Goal: Task Accomplishment & Management: Complete application form

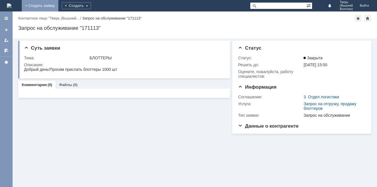
click at [58, 5] on link "+ Создать заявку" at bounding box center [40, 5] width 37 height 11
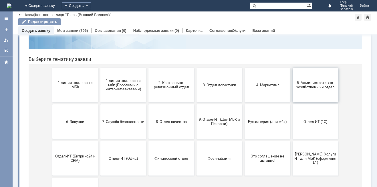
scroll to position [57, 0]
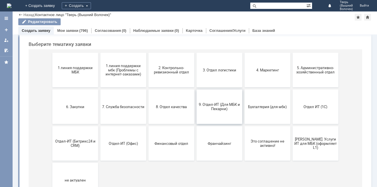
click at [218, 107] on span "9. Отдел-ИТ (Для МБК и Пекарни)" at bounding box center [219, 106] width 42 height 9
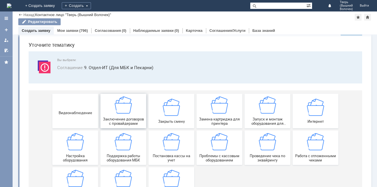
scroll to position [0, 0]
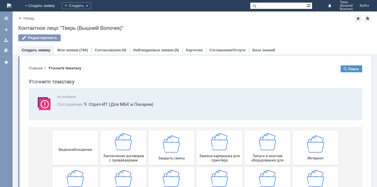
click at [21, 18] on div "Назад" at bounding box center [26, 18] width 16 height 4
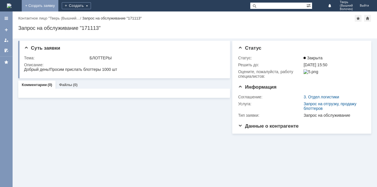
click at [58, 4] on link "+ Создать заявку" at bounding box center [40, 5] width 37 height 11
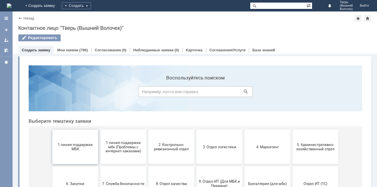
click at [78, 147] on span "1 линия поддержки МБК" at bounding box center [75, 146] width 42 height 9
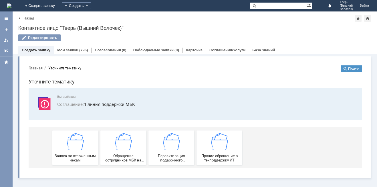
click at [21, 17] on div "Назад" at bounding box center [26, 18] width 16 height 4
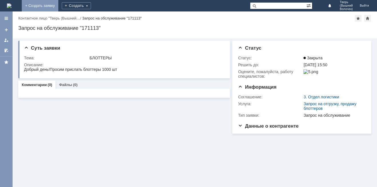
click at [58, 7] on link "+ Создать заявку" at bounding box center [40, 5] width 37 height 11
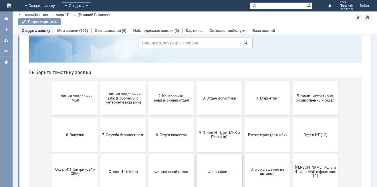
scroll to position [57, 0]
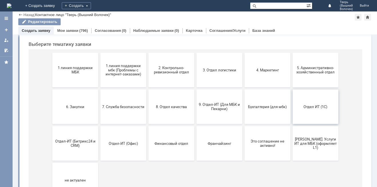
click at [311, 108] on span "Отдел ИТ (1С)" at bounding box center [316, 106] width 42 height 4
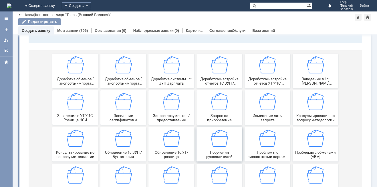
scroll to position [86, 0]
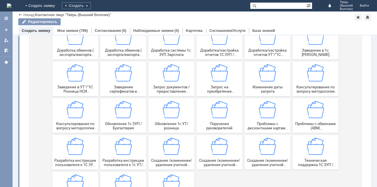
click at [25, 62] on body "Главная Уточните тематику Поиск Уточните тематику Вы выбрали: Соглашение : Отде…" at bounding box center [195, 84] width 343 height 258
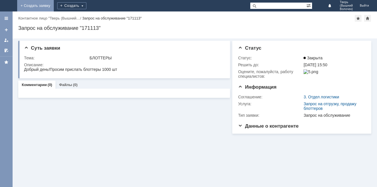
click at [54, 5] on link "+ Создать заявку" at bounding box center [35, 5] width 37 height 11
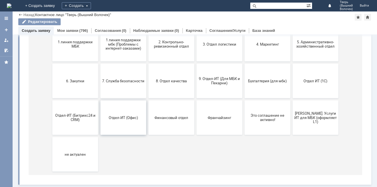
scroll to position [26, 0]
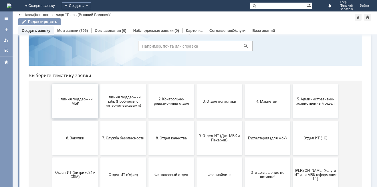
click at [72, 99] on span "1 линия поддержки МБК" at bounding box center [75, 101] width 42 height 9
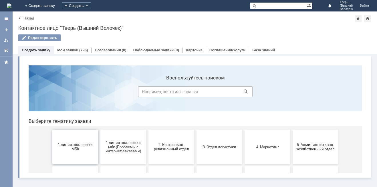
scroll to position [0, 0]
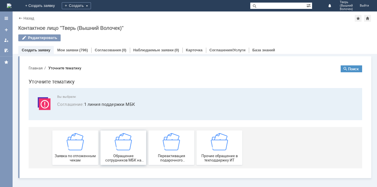
click at [137, 160] on span "Обращение сотрудников МБК на недоступность тех. поддержки" at bounding box center [123, 157] width 42 height 9
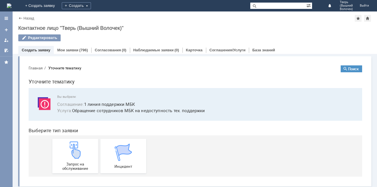
click at [21, 17] on div "Назад" at bounding box center [26, 18] width 16 height 4
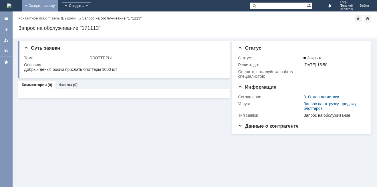
click at [58, 5] on link "+ Создать заявку" at bounding box center [40, 5] width 37 height 11
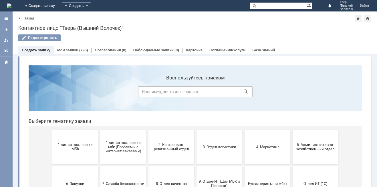
click at [23, 154] on div "Витрина услуг" at bounding box center [194, 171] width 353 height 231
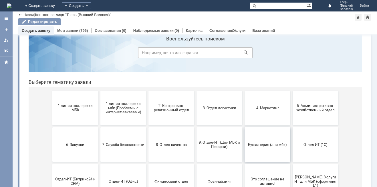
scroll to position [29, 0]
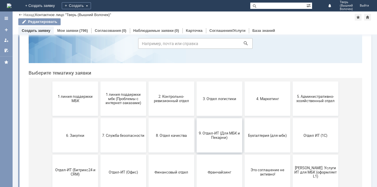
click at [210, 138] on span "9. Отдел-ИТ (Для МБК и Пекарни)" at bounding box center [219, 135] width 42 height 9
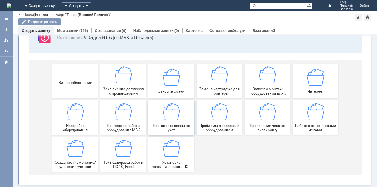
scroll to position [48, 0]
click at [24, 64] on body "Главная Уточните тематику Поиск Уточните тематику Вы выбрали: Соглашение : 9. О…" at bounding box center [195, 86] width 343 height 185
click at [19, 15] on div "Назад" at bounding box center [26, 15] width 16 height 4
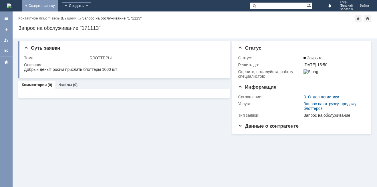
click at [58, 5] on link "+ Создать заявку" at bounding box center [40, 5] width 37 height 11
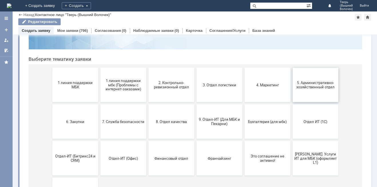
scroll to position [57, 0]
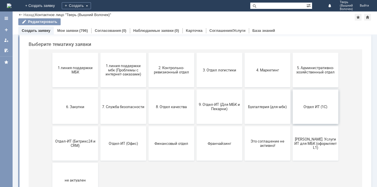
click at [318, 107] on span "Отдел ИТ (1С)" at bounding box center [316, 106] width 42 height 4
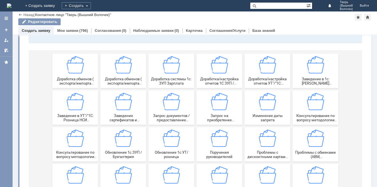
click at [21, 14] on div "Назад" at bounding box center [26, 15] width 16 height 4
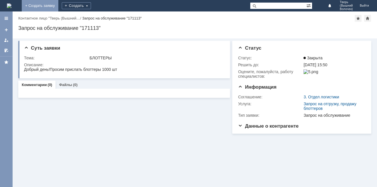
click at [58, 5] on link "+ Создать заявку" at bounding box center [40, 5] width 37 height 11
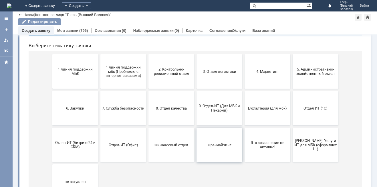
scroll to position [57, 0]
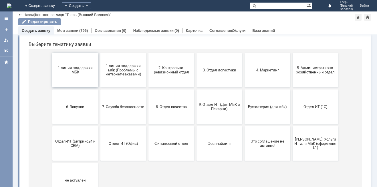
click at [76, 66] on span "1 линия поддержки МБК" at bounding box center [75, 70] width 42 height 9
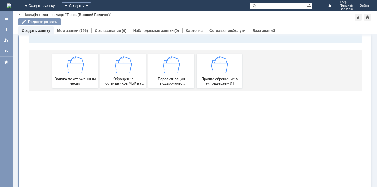
scroll to position [0, 0]
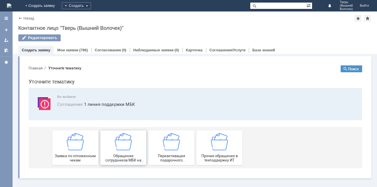
click at [140, 161] on span "Обращение сотрудников МБК на недоступность тех. поддержки" at bounding box center [123, 157] width 42 height 9
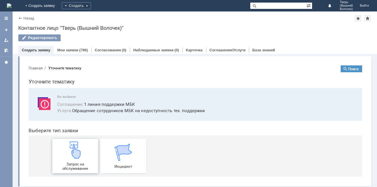
click at [70, 152] on img at bounding box center [75, 149] width 17 height 17
click at [21, 18] on div "Назад" at bounding box center [26, 18] width 16 height 4
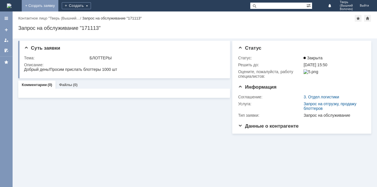
click at [58, 5] on link "+ Создать заявку" at bounding box center [40, 5] width 37 height 11
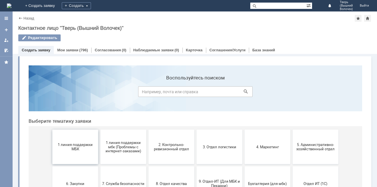
click at [82, 145] on span "1 линия поддержки МБК" at bounding box center [75, 146] width 42 height 9
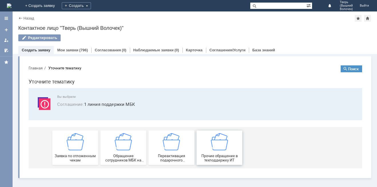
click at [224, 158] on span "Прочие обращение в техподдержку ИТ" at bounding box center [219, 157] width 42 height 9
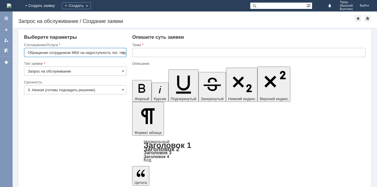
scroll to position [0, 14]
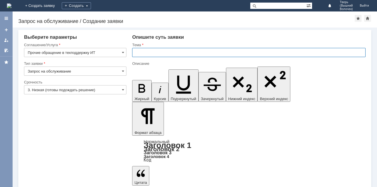
click at [151, 51] on input "text" at bounding box center [249, 52] width 234 height 9
type input "1 с"
